Goal: Transaction & Acquisition: Purchase product/service

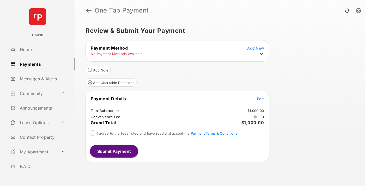
click at [260, 98] on span "Edit" at bounding box center [260, 98] width 7 height 4
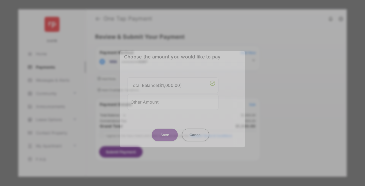
click at [173, 101] on div "Other Amount" at bounding box center [172, 101] width 84 height 9
type input "****"
click at [165, 138] on button "Save" at bounding box center [165, 134] width 26 height 12
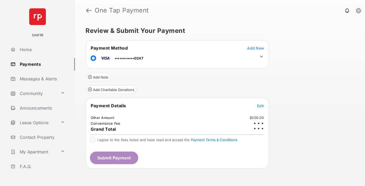
click at [261, 57] on icon at bounding box center [261, 56] width 5 height 5
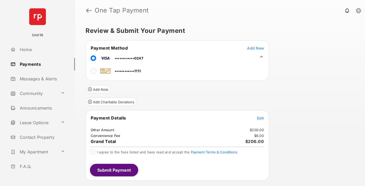
click at [260, 118] on span "Edit" at bounding box center [260, 118] width 7 height 4
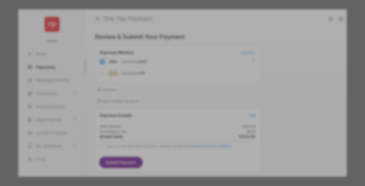
click at [165, 145] on button "Save" at bounding box center [165, 146] width 26 height 12
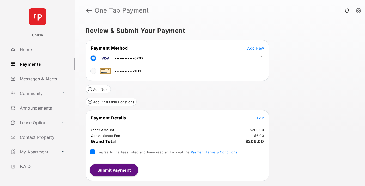
click at [114, 170] on button "Submit Payment" at bounding box center [114, 170] width 48 height 12
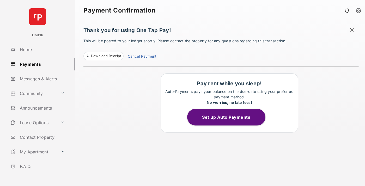
click at [142, 57] on link "Cancel Payment" at bounding box center [142, 56] width 29 height 7
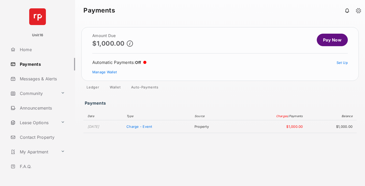
click at [104, 72] on link "Manage Wallet" at bounding box center [104, 72] width 24 height 4
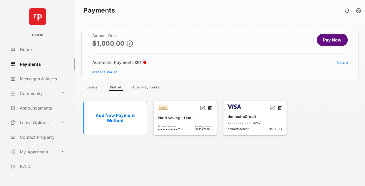
click at [279, 108] on button at bounding box center [279, 108] width 5 height 6
